Goal: Task Accomplishment & Management: Complete application form

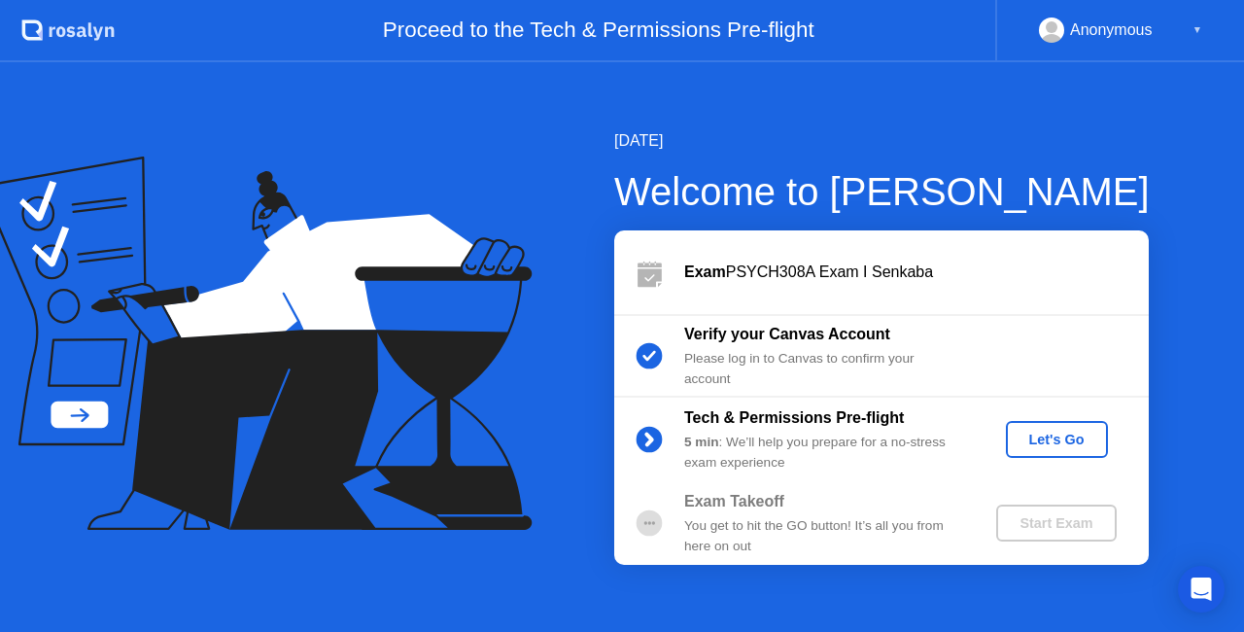
click at [1068, 443] on div "Let's Go" at bounding box center [1057, 440] width 86 height 16
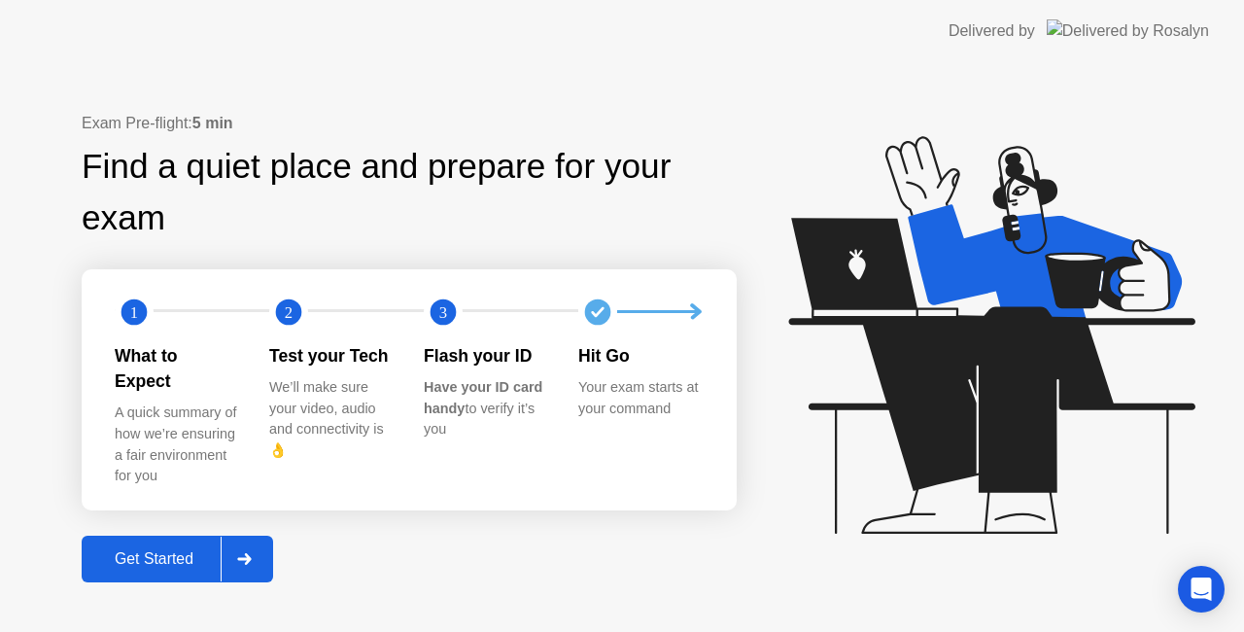
click at [174, 550] on div "Get Started" at bounding box center [153, 558] width 133 height 17
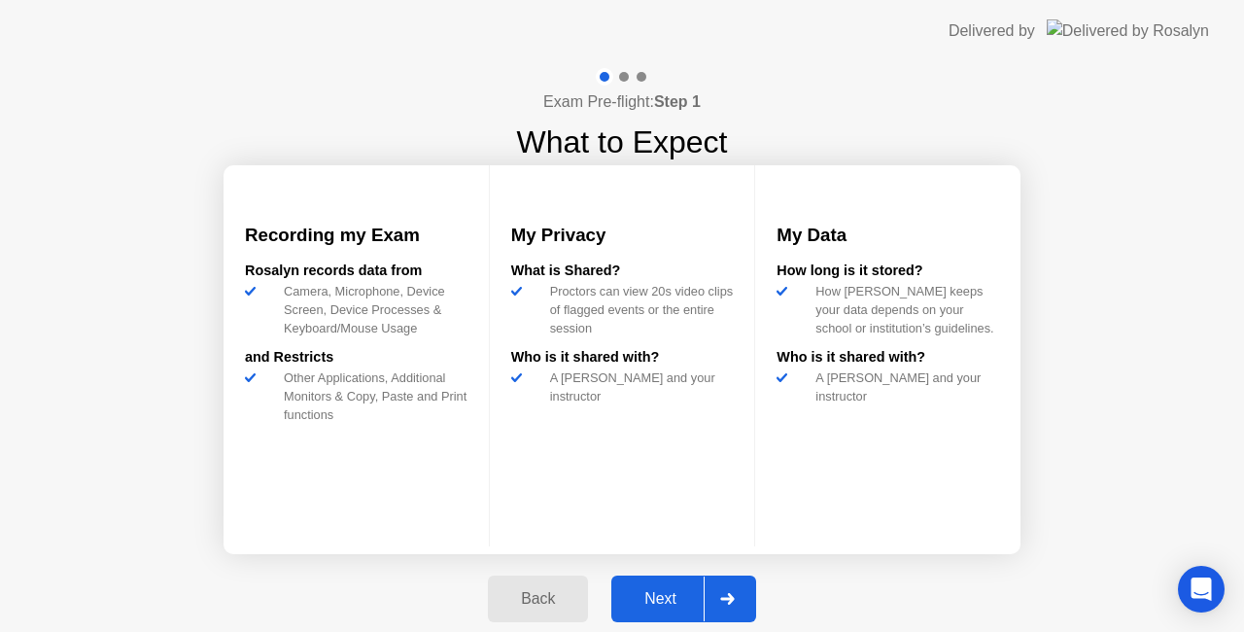
click at [669, 594] on div "Next" at bounding box center [660, 598] width 86 height 17
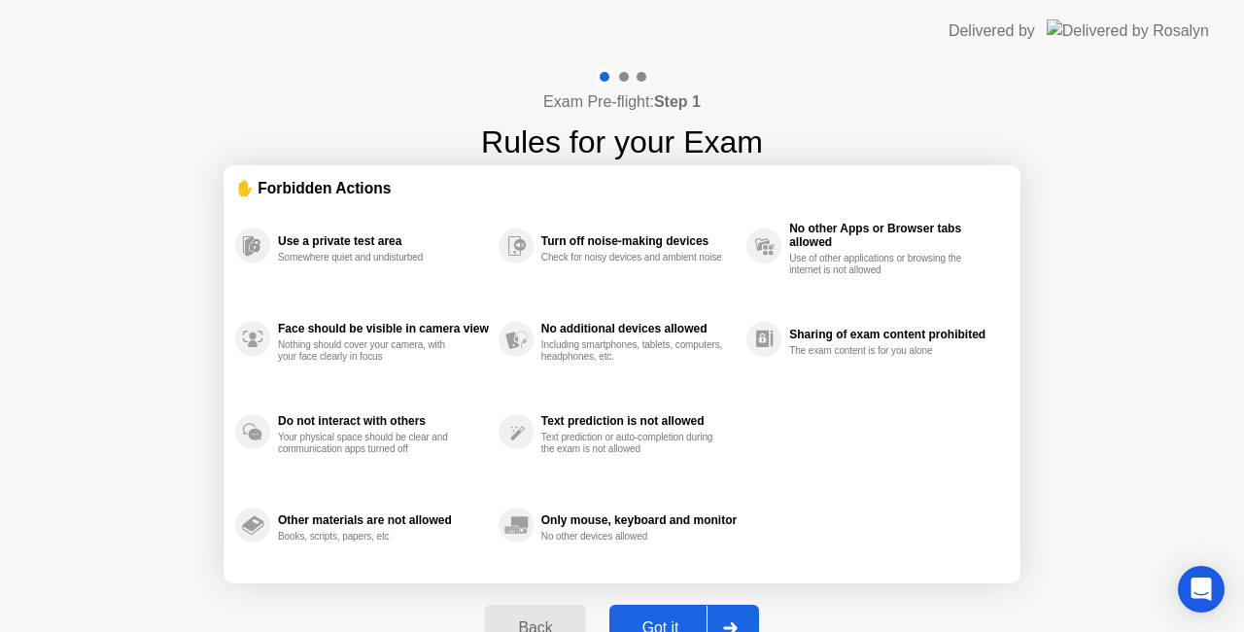
click at [657, 619] on div "Got it" at bounding box center [660, 627] width 91 height 17
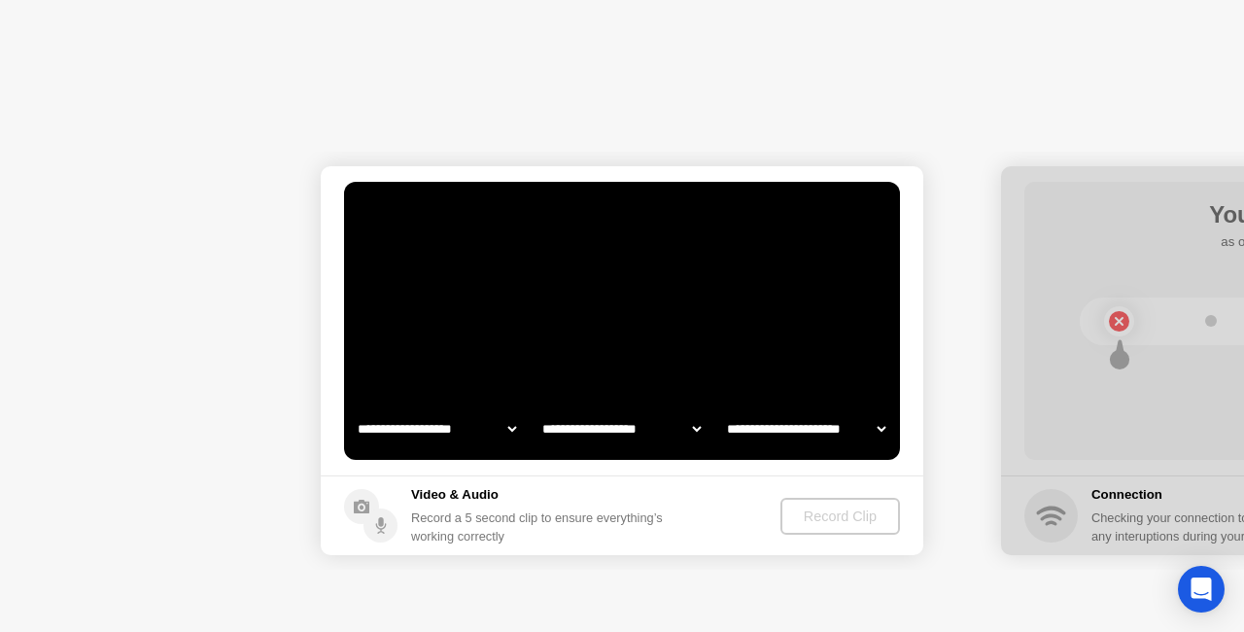
select select "**********"
select select "*******"
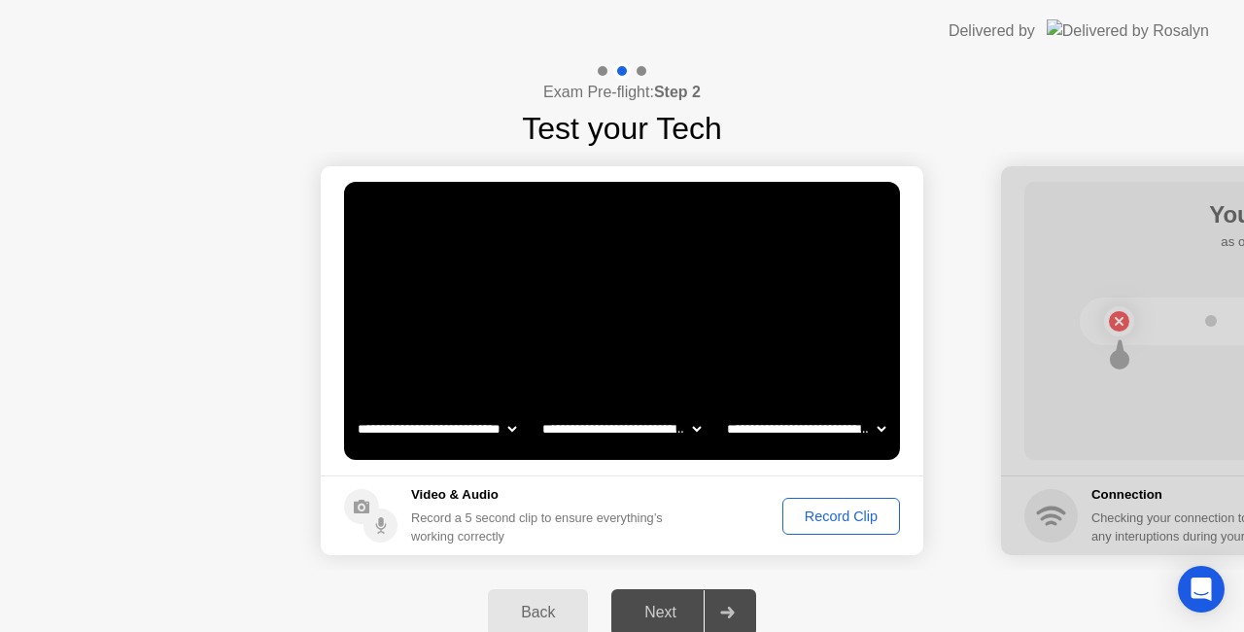
click at [857, 515] on div "Record Clip" at bounding box center [841, 516] width 104 height 16
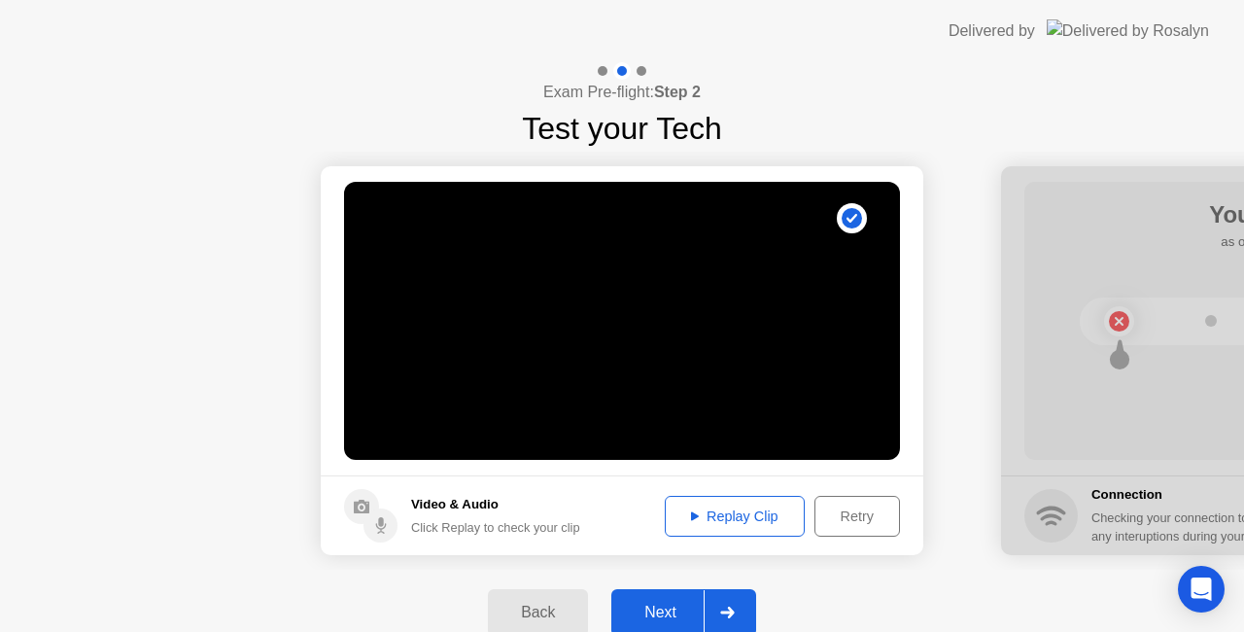
click at [649, 604] on div "Next" at bounding box center [660, 612] width 86 height 17
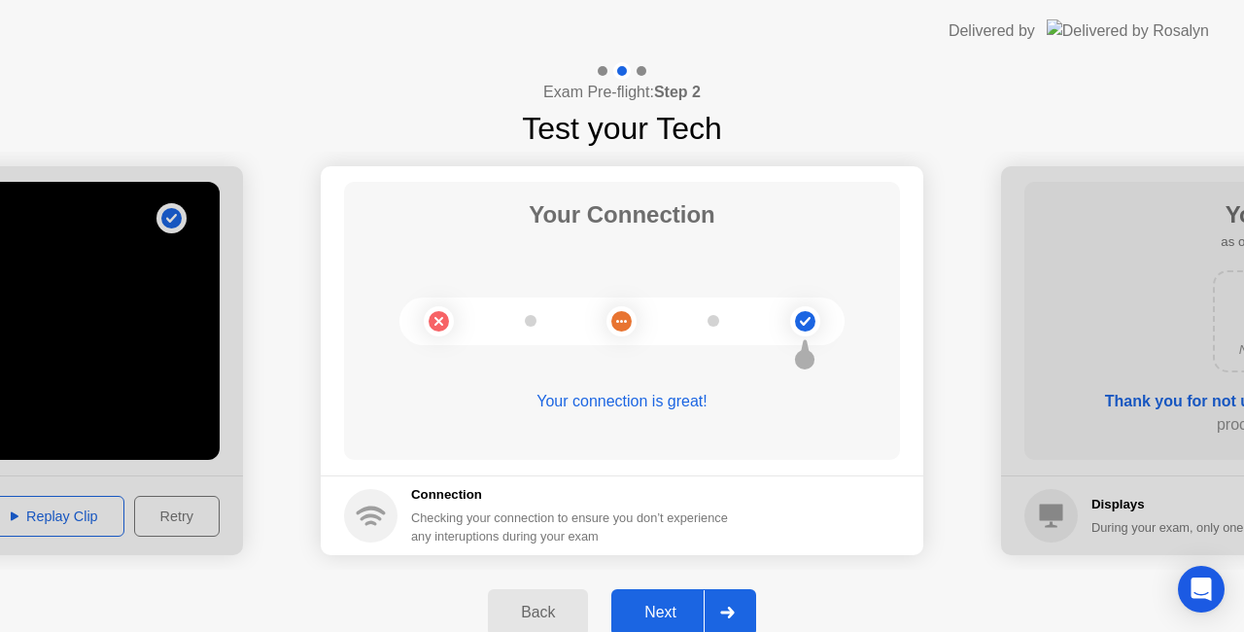
click at [657, 607] on div "Next" at bounding box center [660, 612] width 86 height 17
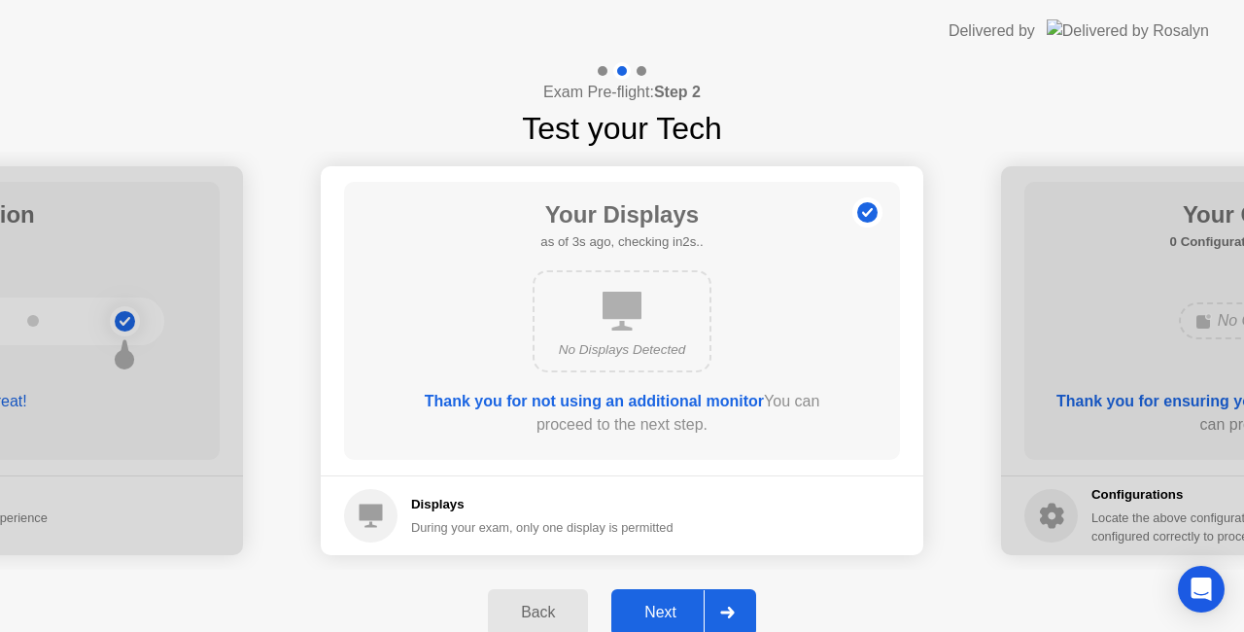
click at [659, 606] on div "Next" at bounding box center [660, 612] width 86 height 17
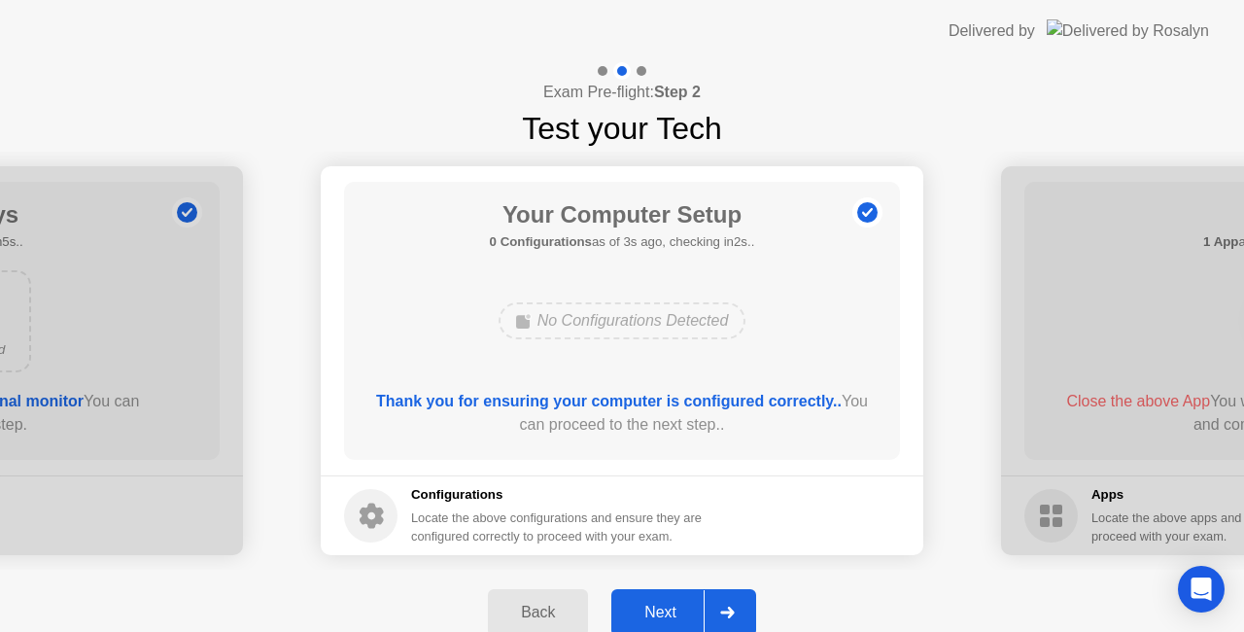
click at [659, 606] on div "Next" at bounding box center [660, 612] width 86 height 17
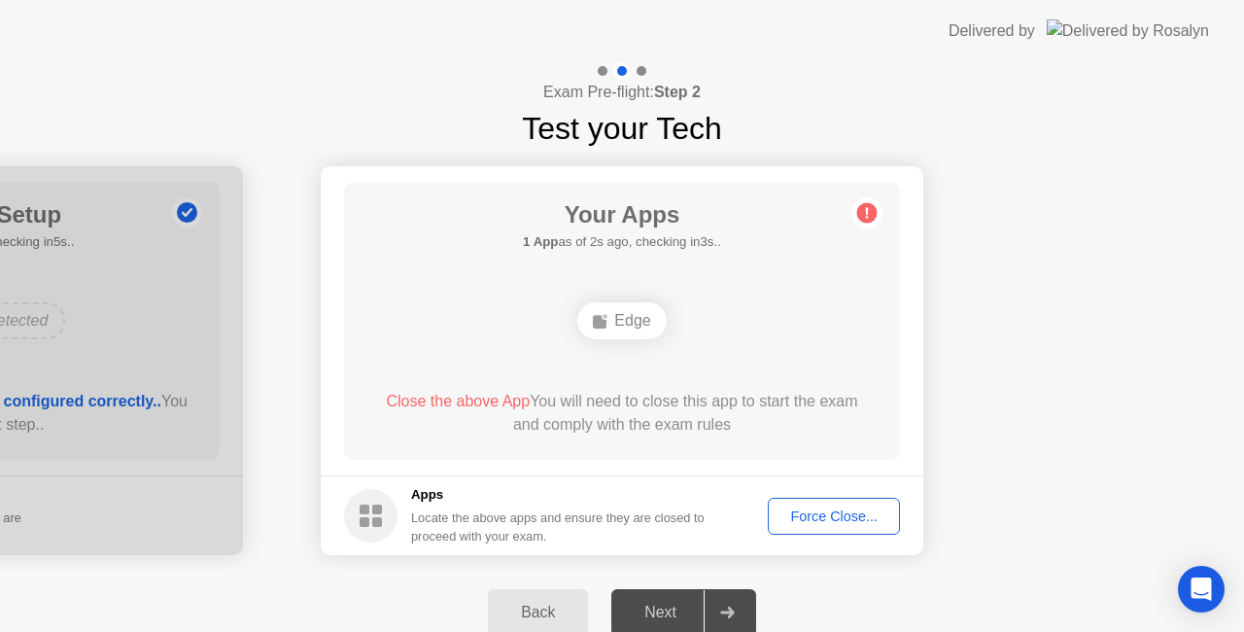
click at [852, 508] on div "Force Close..." at bounding box center [834, 516] width 119 height 16
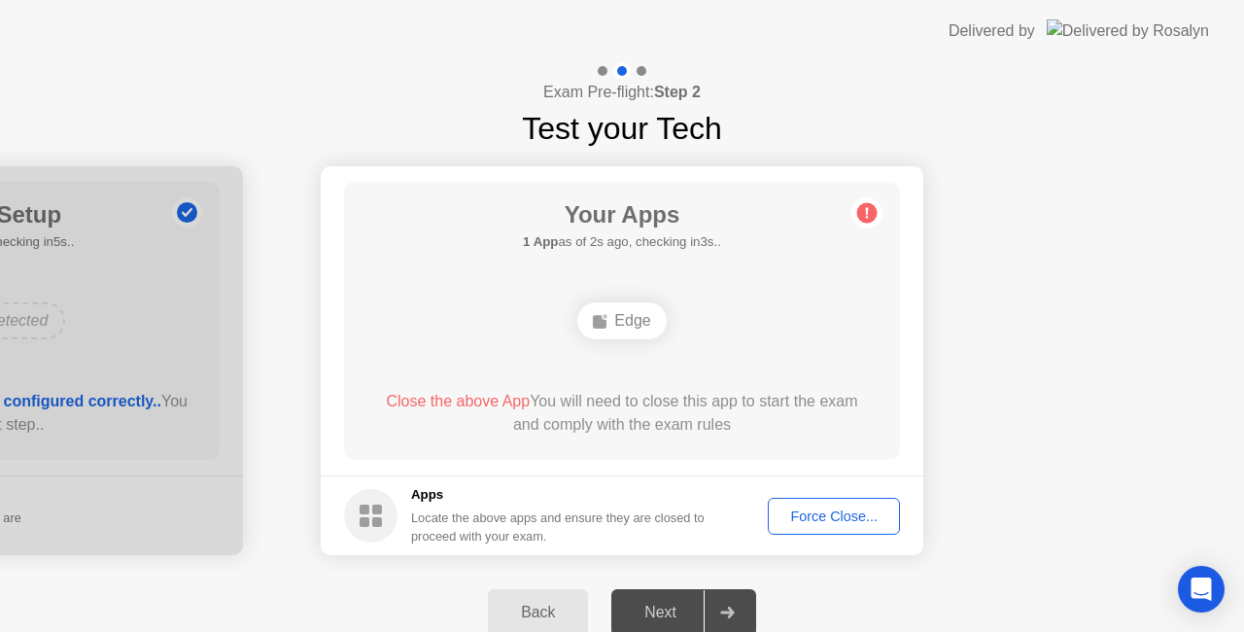
click at [822, 515] on div "Force Close..." at bounding box center [834, 516] width 119 height 16
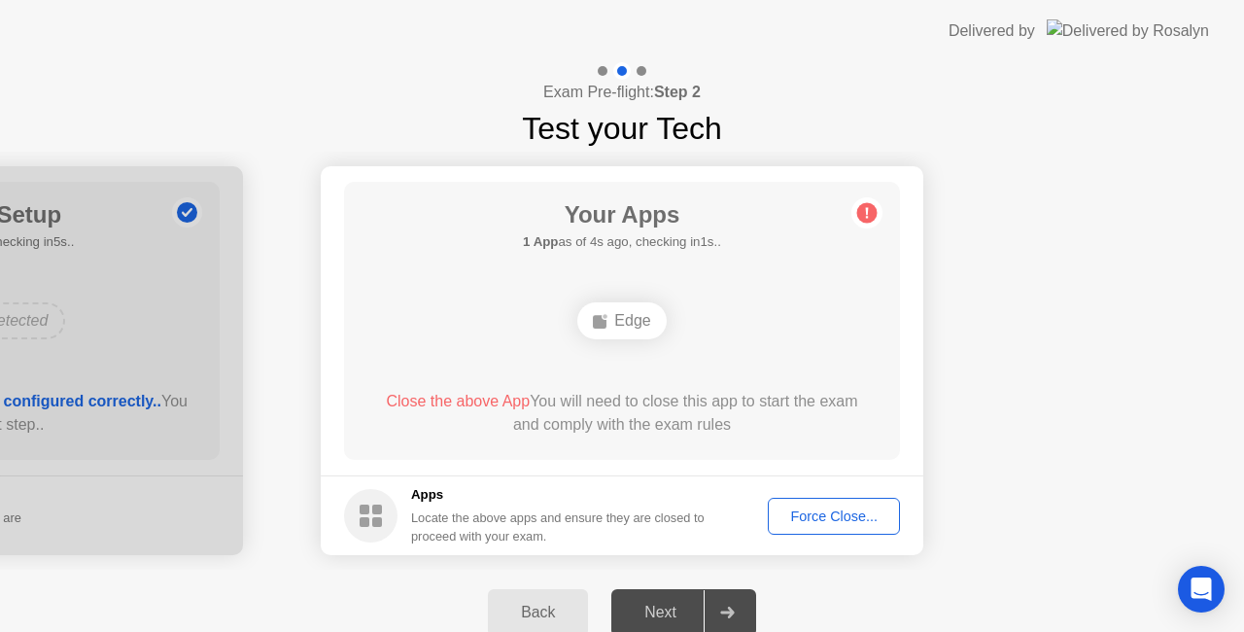
click at [837, 519] on div "Force Close..." at bounding box center [834, 516] width 119 height 16
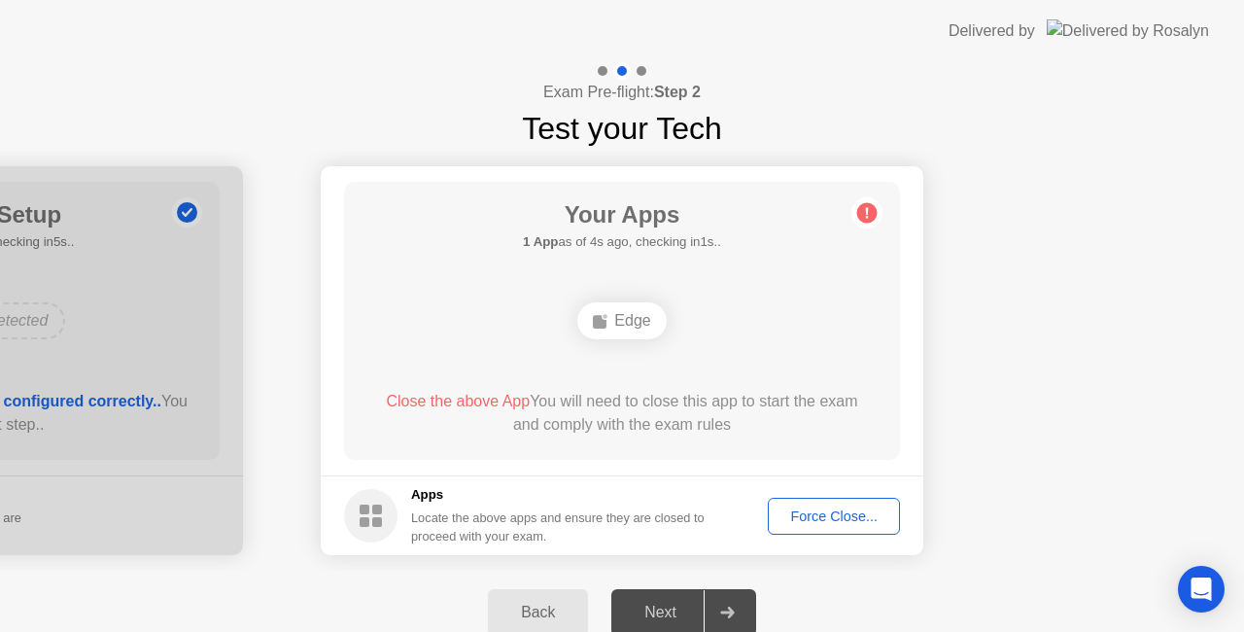
click at [870, 208] on circle at bounding box center [867, 213] width 20 height 20
click at [609, 319] on div "Edge" at bounding box center [621, 320] width 88 height 37
click at [556, 612] on div "Back" at bounding box center [538, 612] width 88 height 17
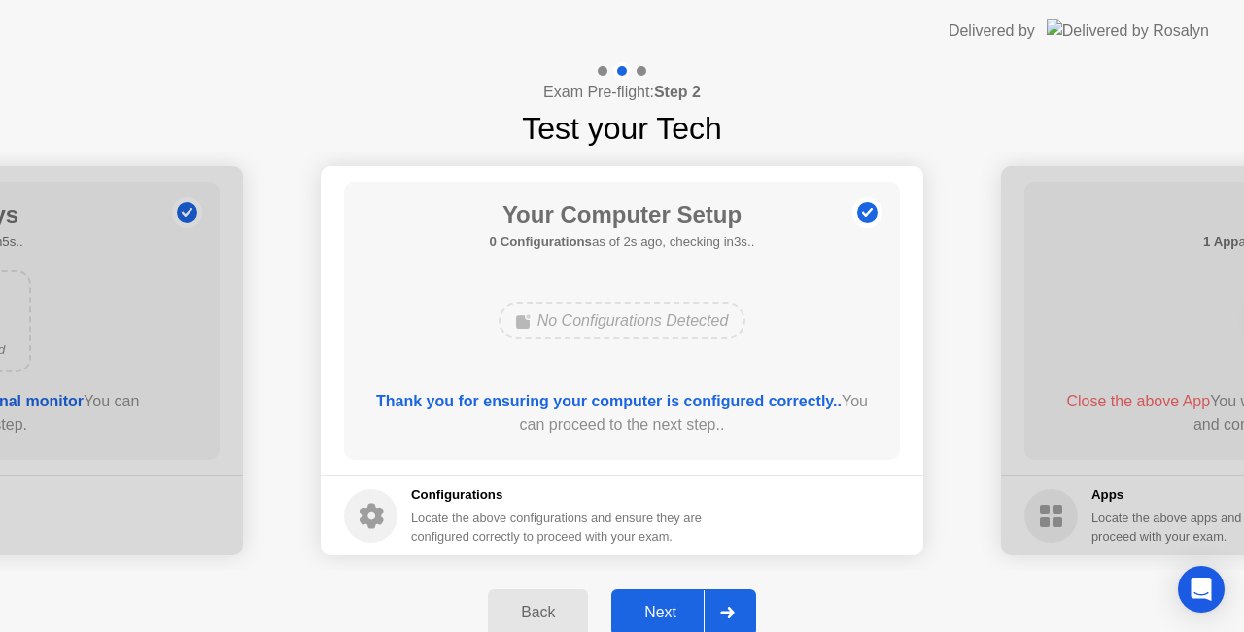
click at [556, 612] on div "Back" at bounding box center [538, 612] width 88 height 17
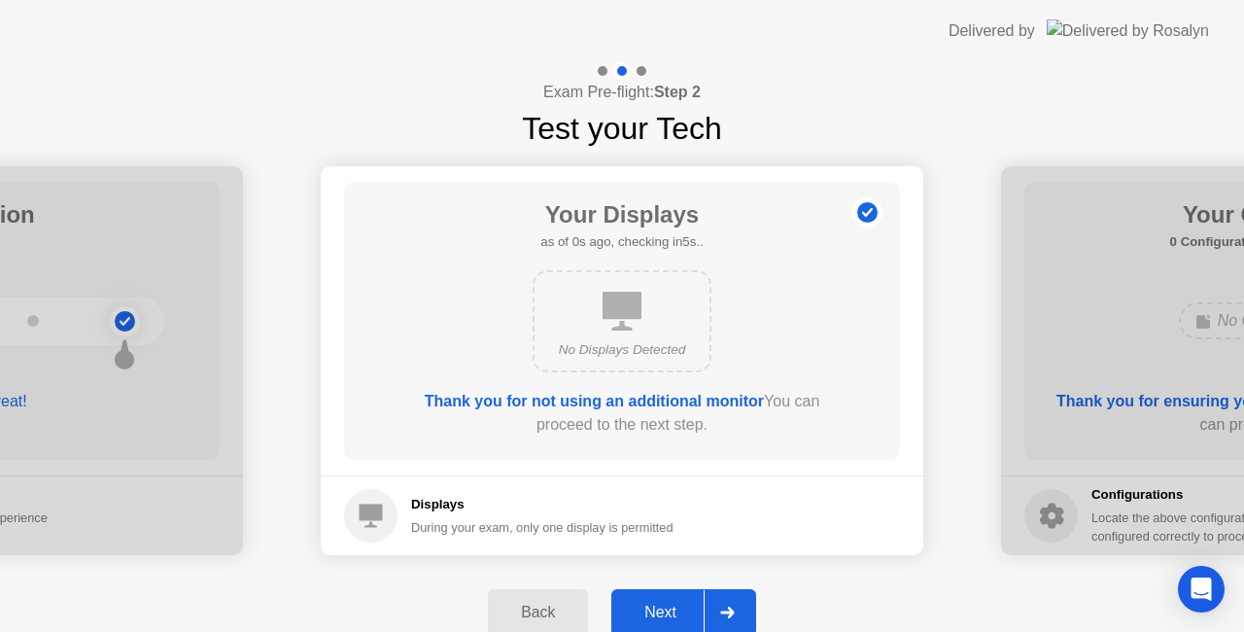
click at [556, 612] on div "Back" at bounding box center [538, 612] width 88 height 17
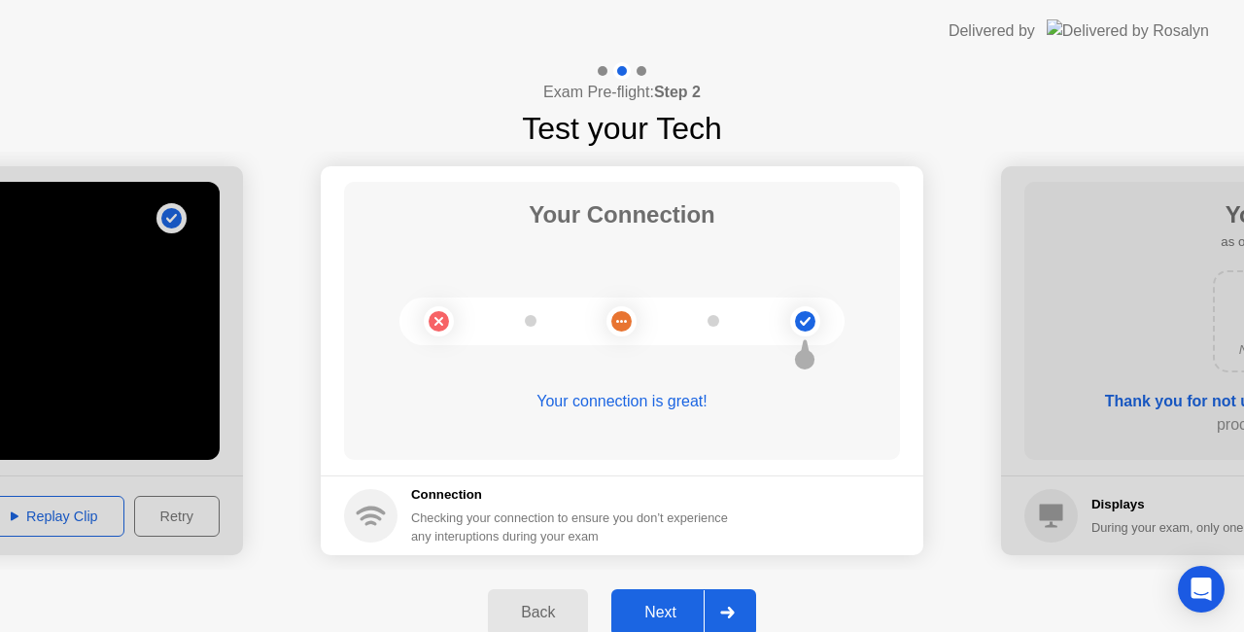
click at [680, 606] on div "Next" at bounding box center [660, 612] width 86 height 17
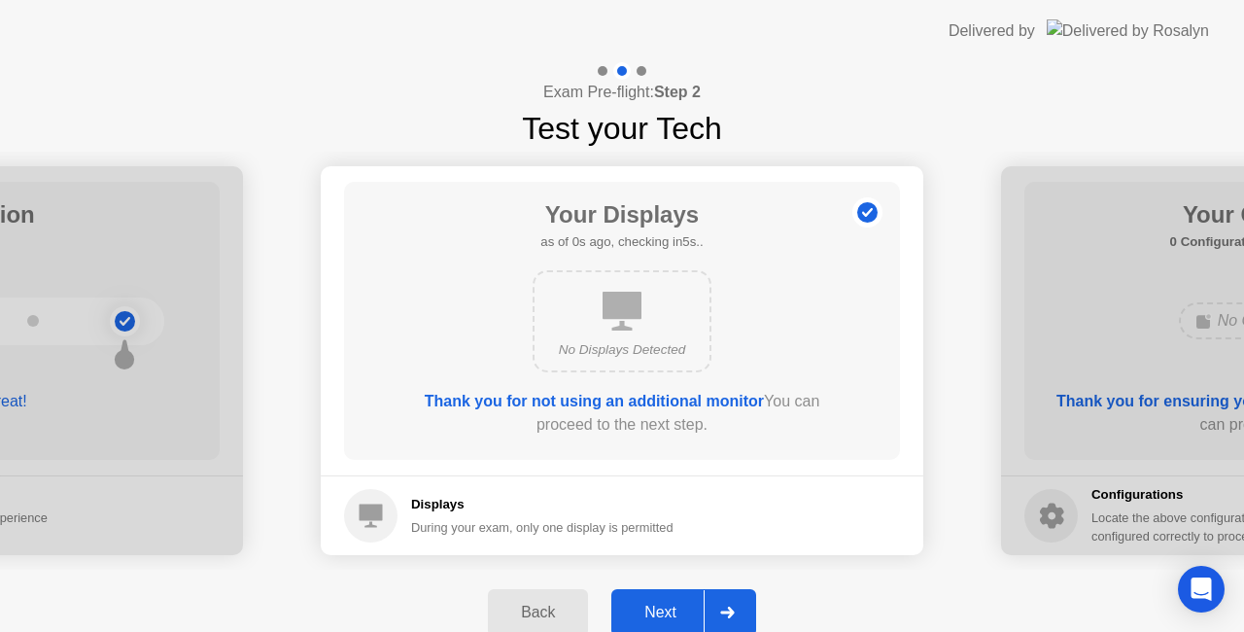
click at [680, 606] on div "Next" at bounding box center [660, 612] width 86 height 17
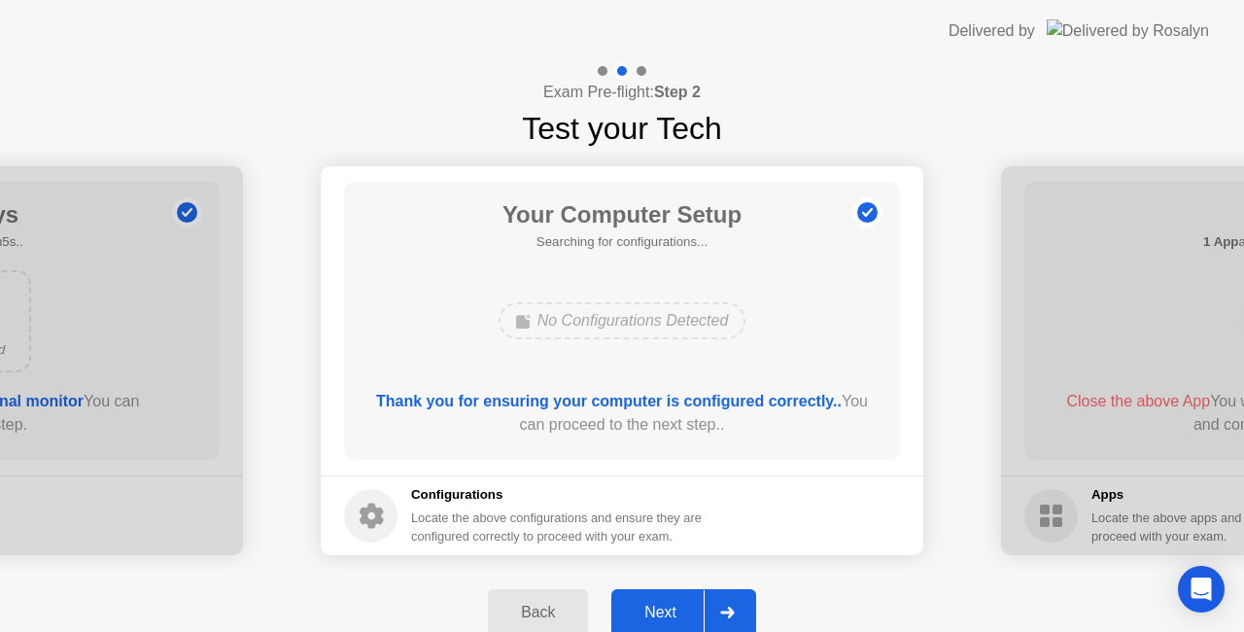
click at [680, 606] on div "Next" at bounding box center [660, 612] width 86 height 17
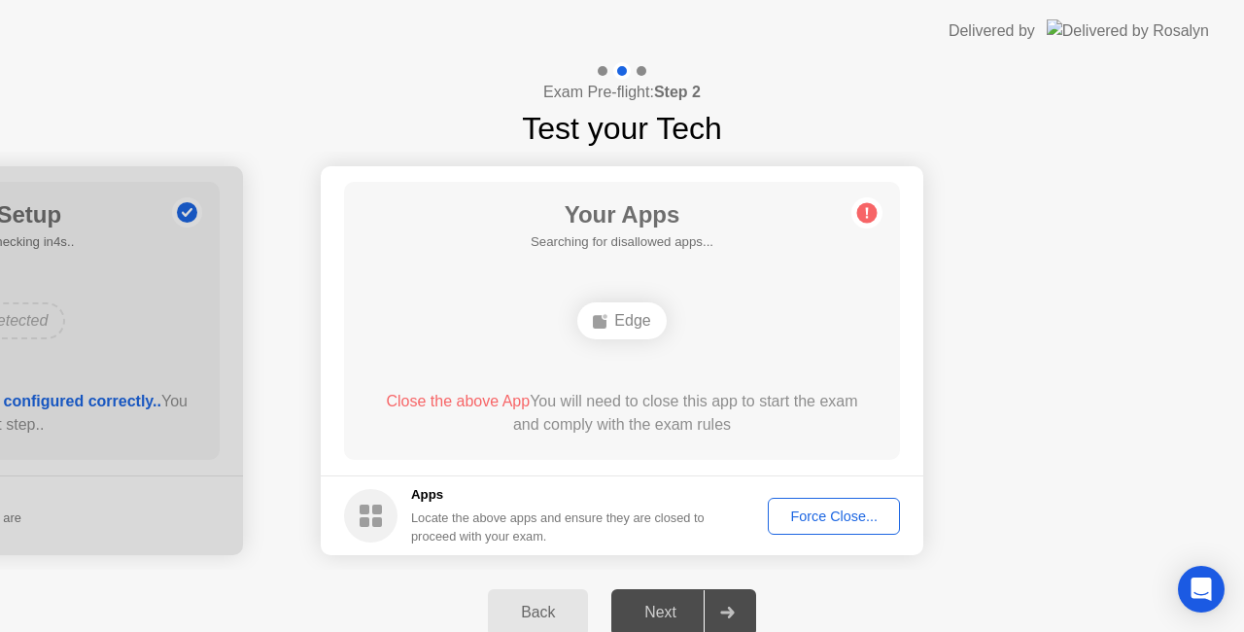
click at [680, 606] on div "Next" at bounding box center [660, 612] width 86 height 17
click at [680, 608] on div "Next" at bounding box center [660, 612] width 86 height 17
click at [837, 508] on div "Force Close..." at bounding box center [834, 516] width 119 height 16
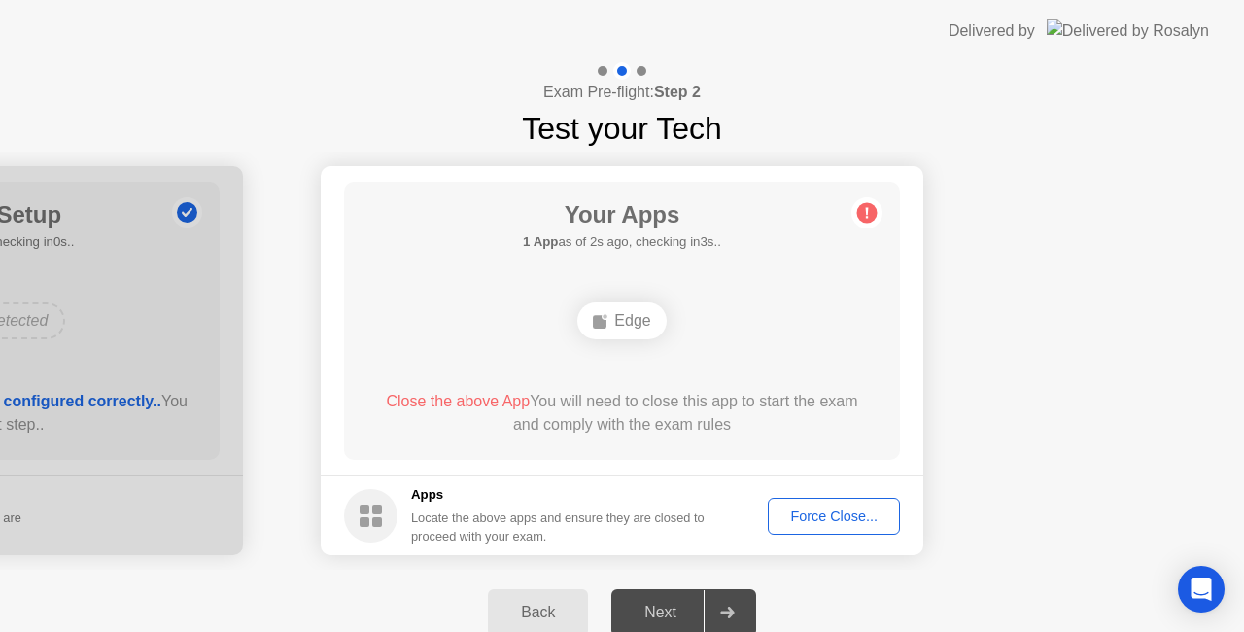
click at [679, 614] on div "Next" at bounding box center [660, 612] width 86 height 17
click at [837, 519] on div "Force Close..." at bounding box center [834, 516] width 119 height 16
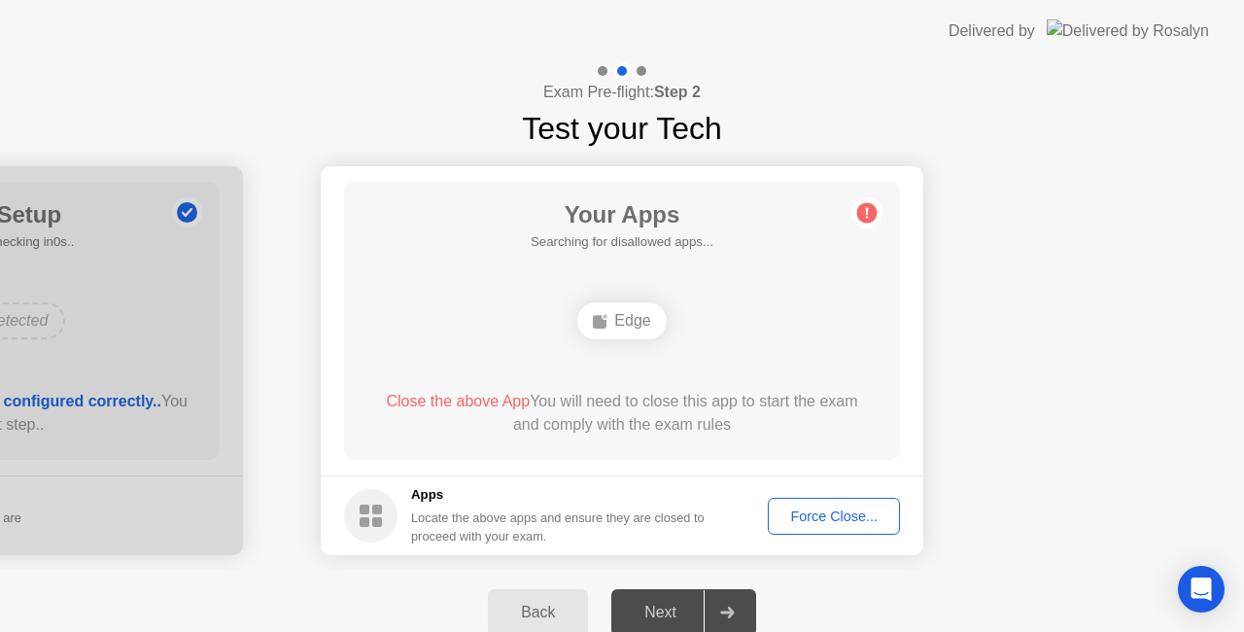
click at [673, 604] on div "Next" at bounding box center [660, 612] width 86 height 17
click at [857, 519] on div "Force Close..." at bounding box center [834, 516] width 119 height 16
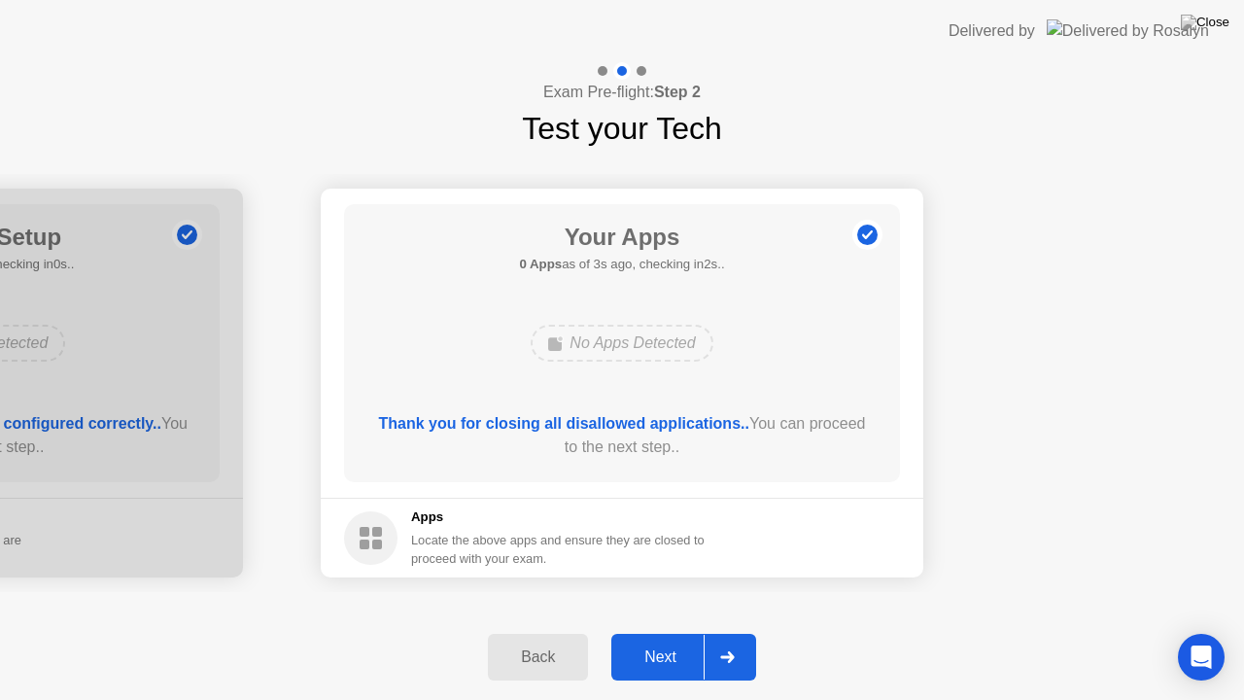
click at [655, 631] on div "Next" at bounding box center [660, 656] width 86 height 17
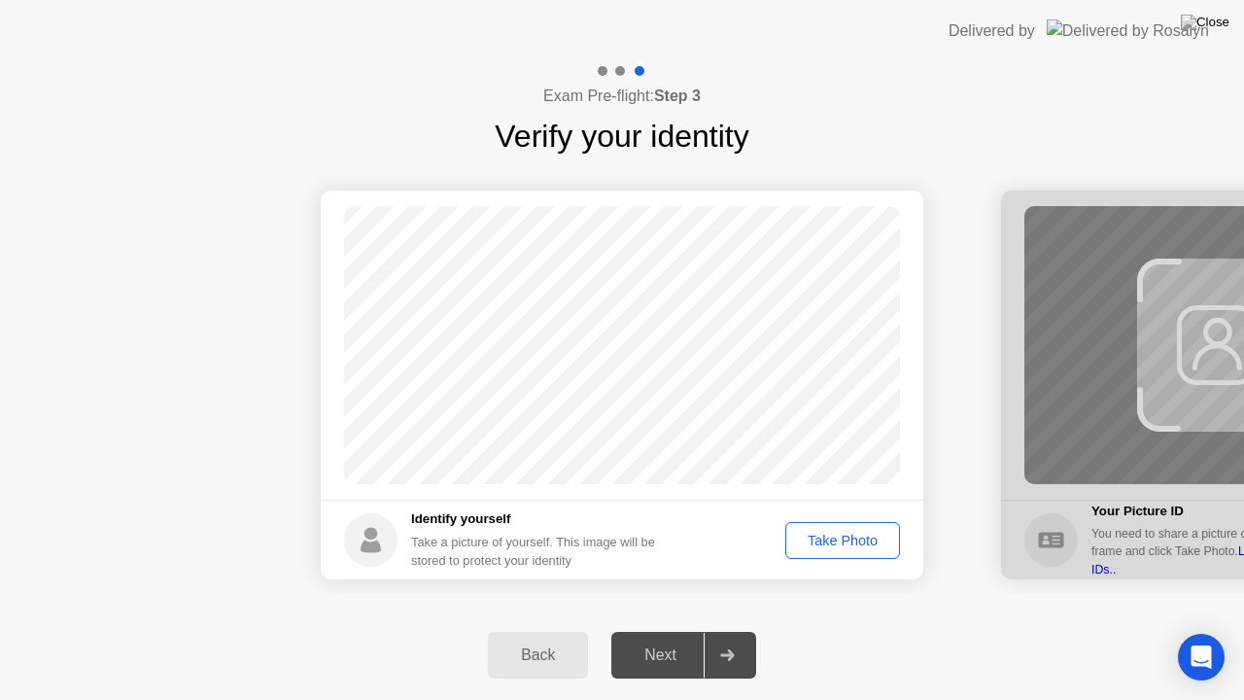
click at [841, 538] on div "Take Photo" at bounding box center [842, 541] width 101 height 16
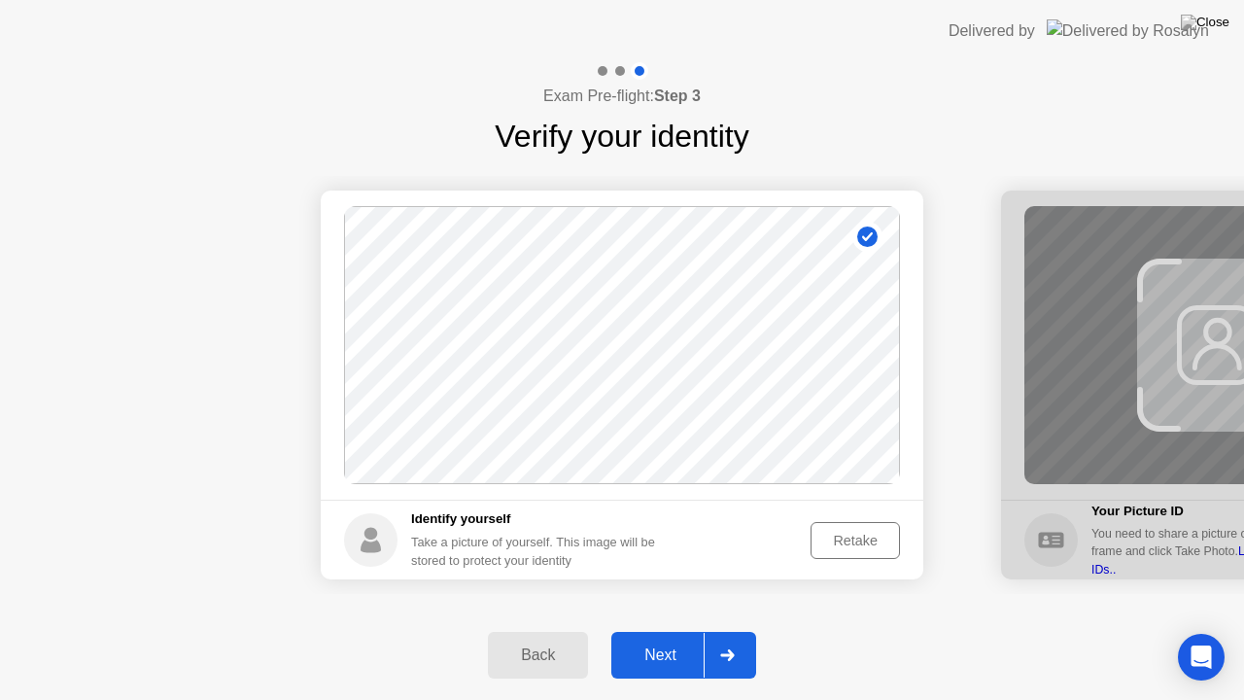
click at [657, 631] on div "Next" at bounding box center [660, 654] width 86 height 17
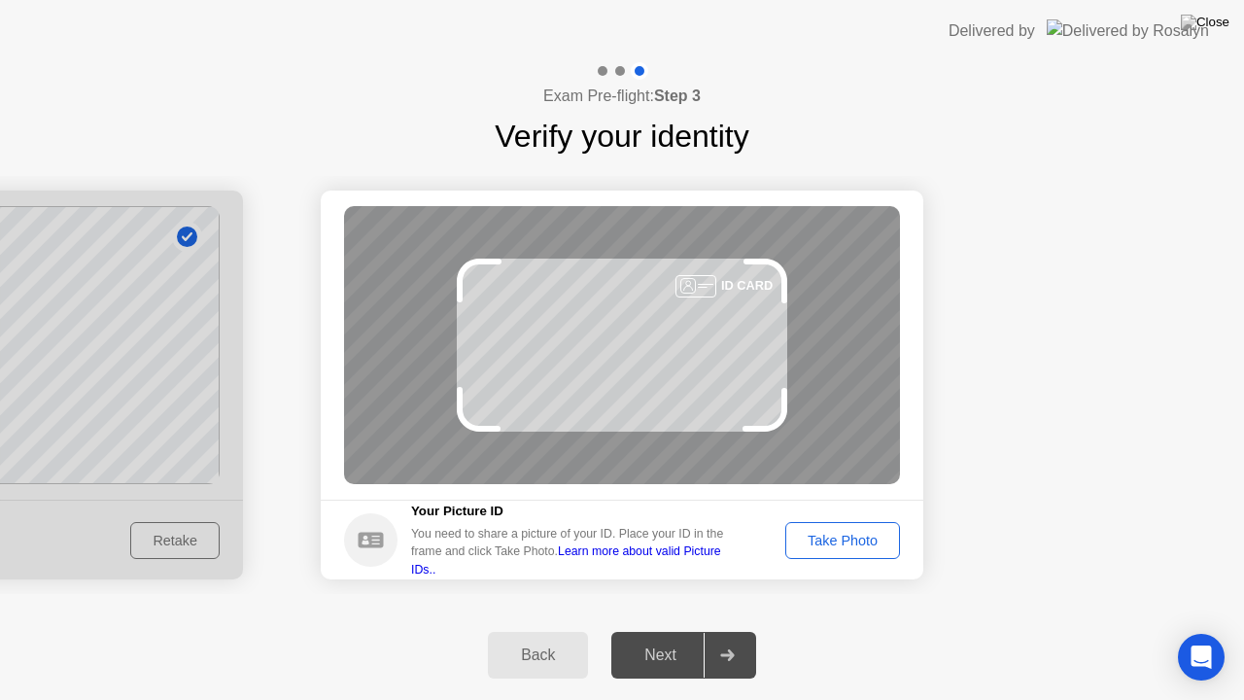
click at [830, 538] on div "Take Photo" at bounding box center [842, 541] width 101 height 16
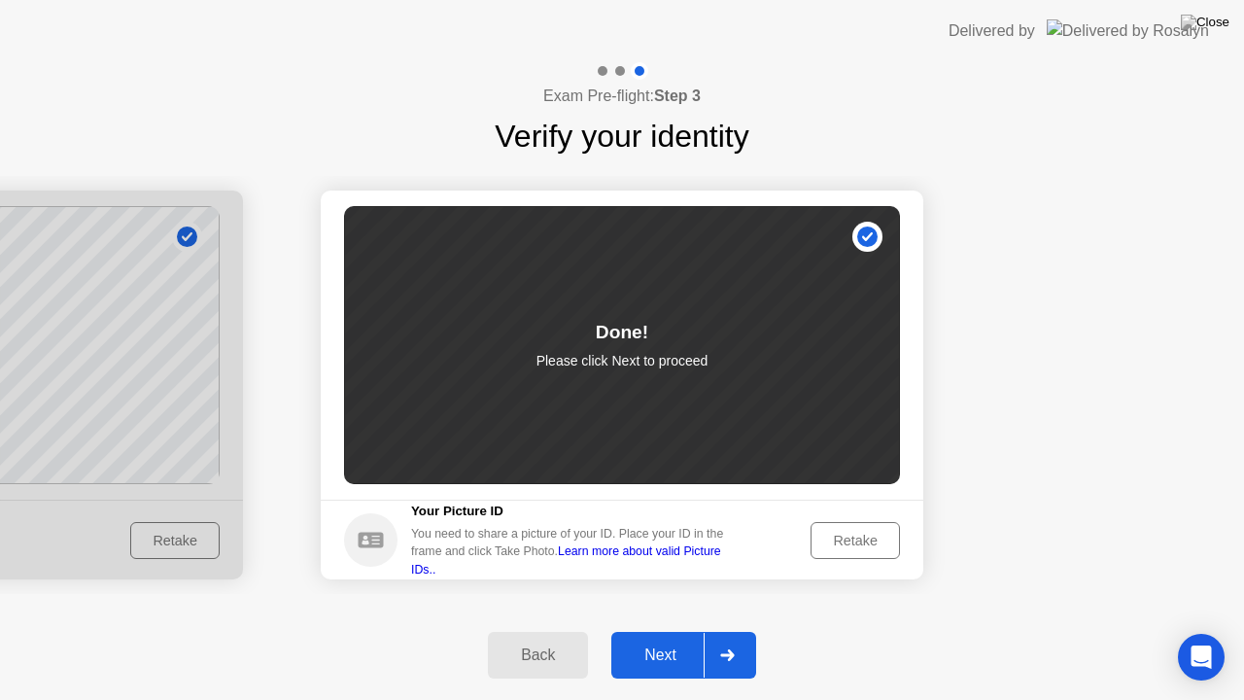
click at [654, 631] on div "Next" at bounding box center [660, 654] width 86 height 17
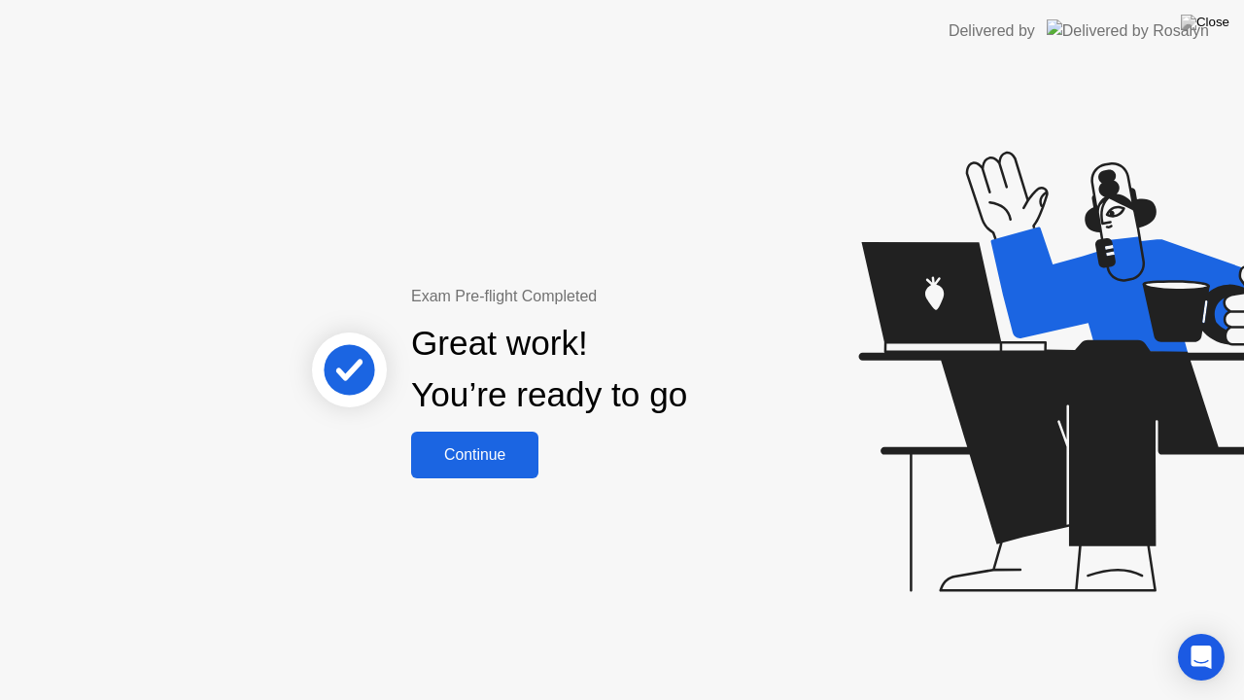
click at [466, 454] on div "Continue" at bounding box center [475, 454] width 116 height 17
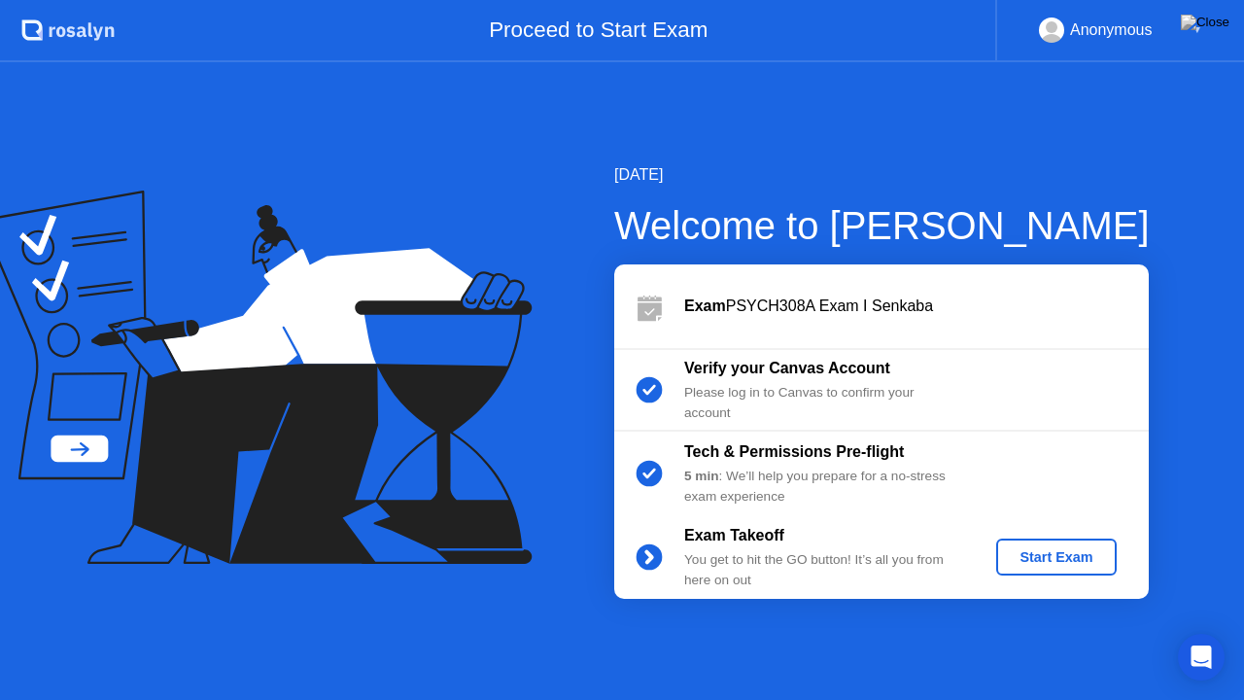
click at [1040, 553] on div "Start Exam" at bounding box center [1056, 557] width 104 height 16
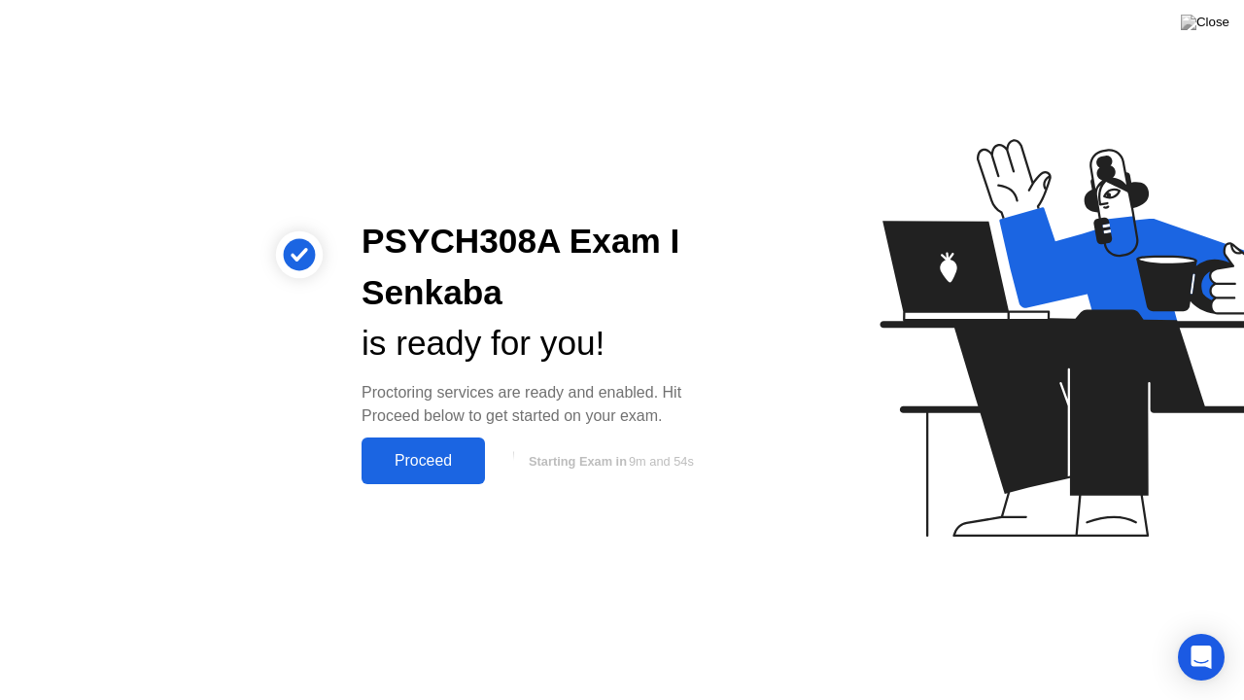
click at [412, 454] on div "Proceed" at bounding box center [423, 460] width 112 height 17
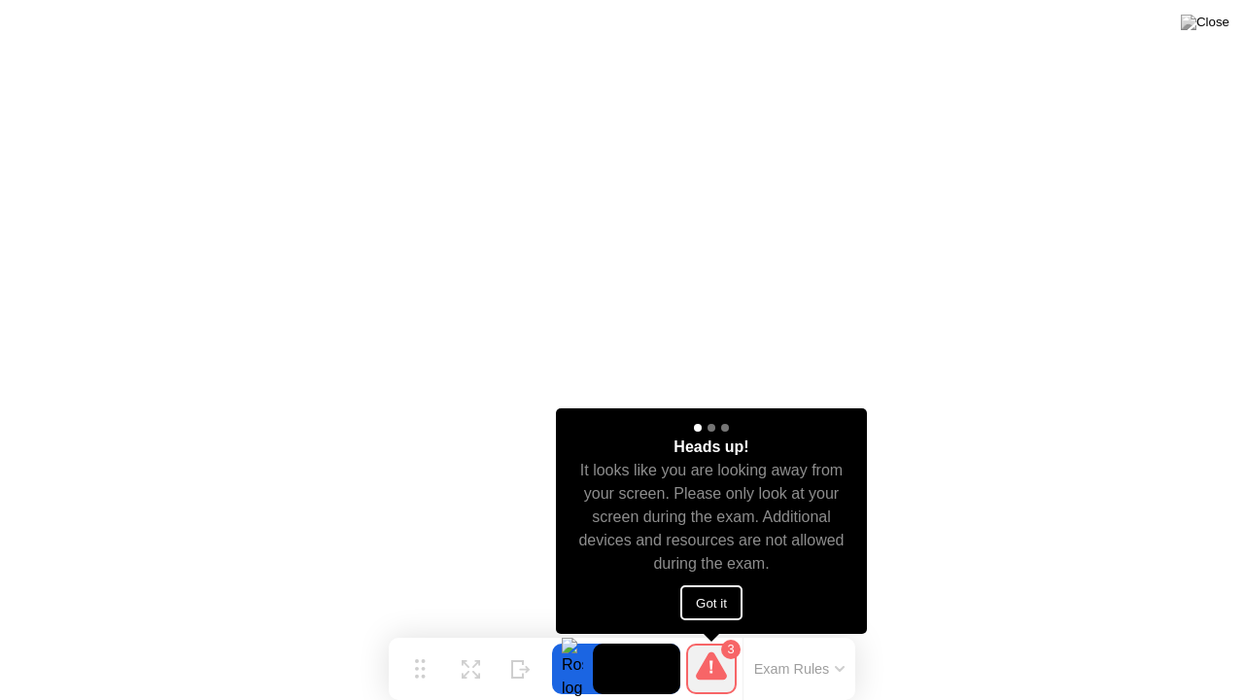
click at [717, 602] on button "Got it" at bounding box center [711, 602] width 62 height 35
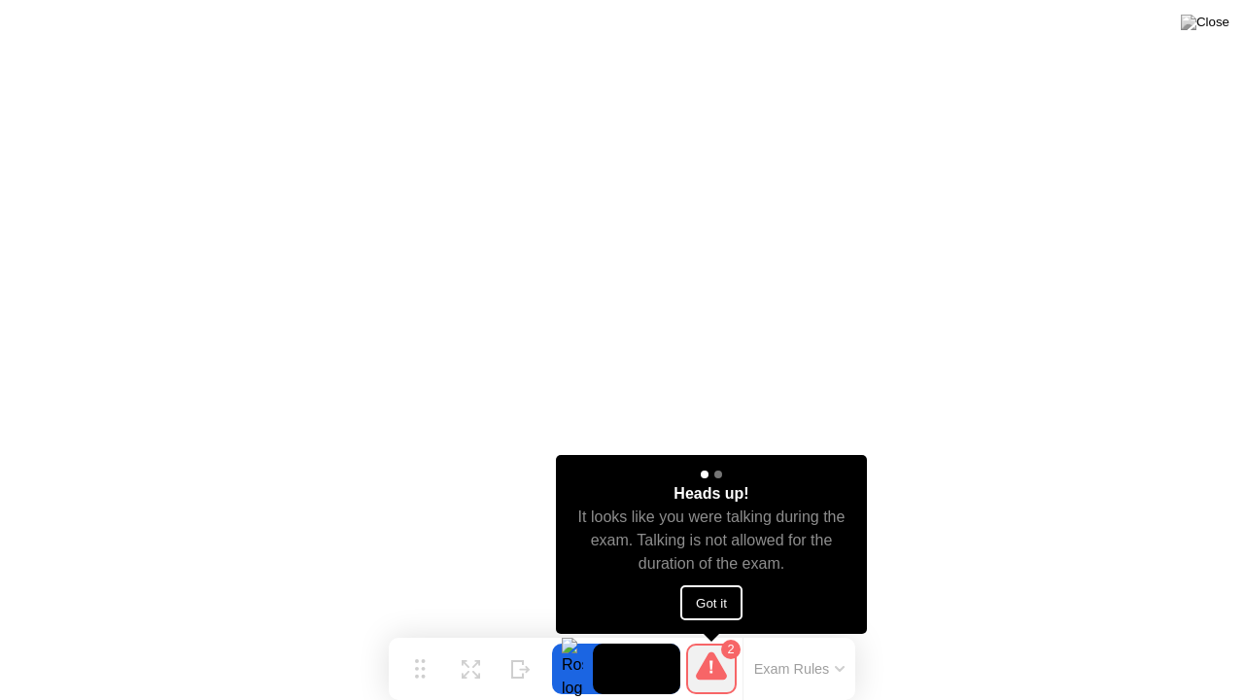
click at [713, 596] on button "Got it" at bounding box center [711, 602] width 62 height 35
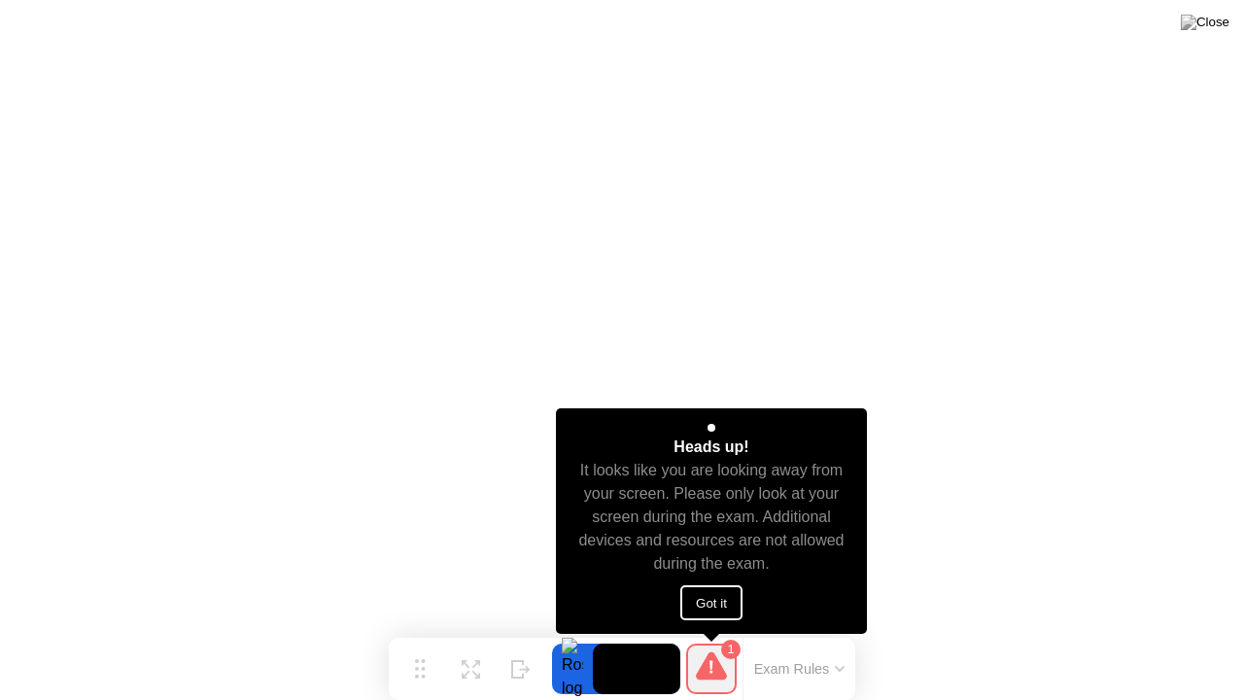
click at [713, 596] on button "Got it" at bounding box center [711, 602] width 62 height 35
